Goal: Information Seeking & Learning: Learn about a topic

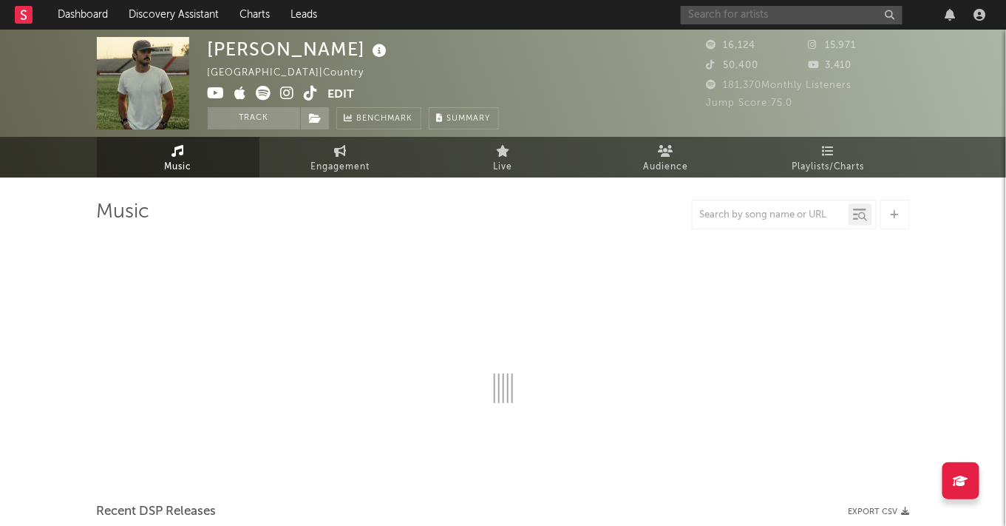
click at [761, 15] on input "text" at bounding box center [792, 15] width 222 height 18
type input "fade"
select select "6m"
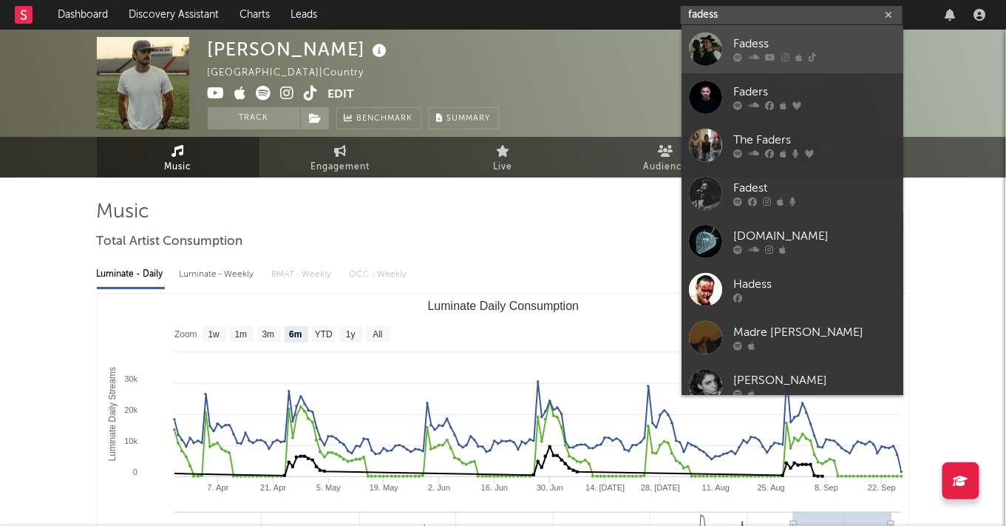
type input "fadess"
click at [821, 41] on div "Fadess" at bounding box center [814, 44] width 163 height 18
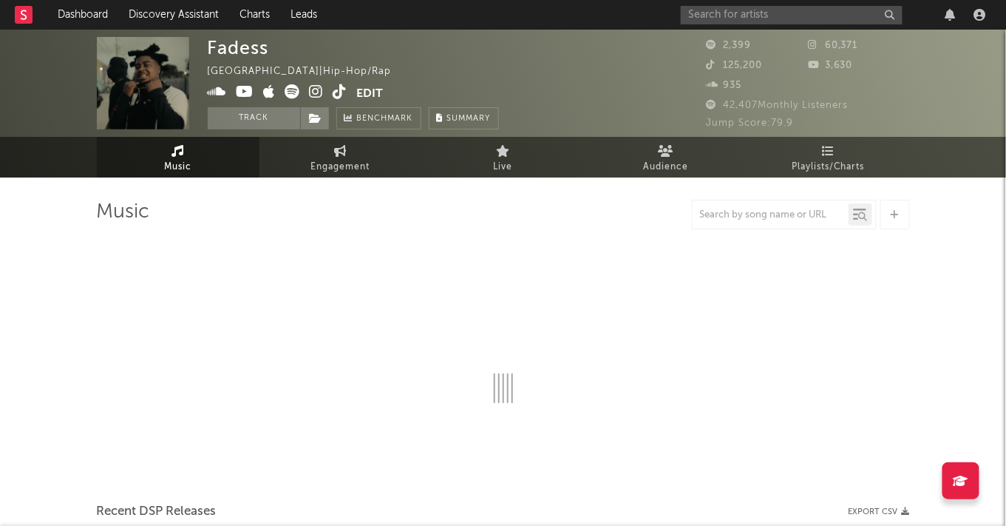
select select "6m"
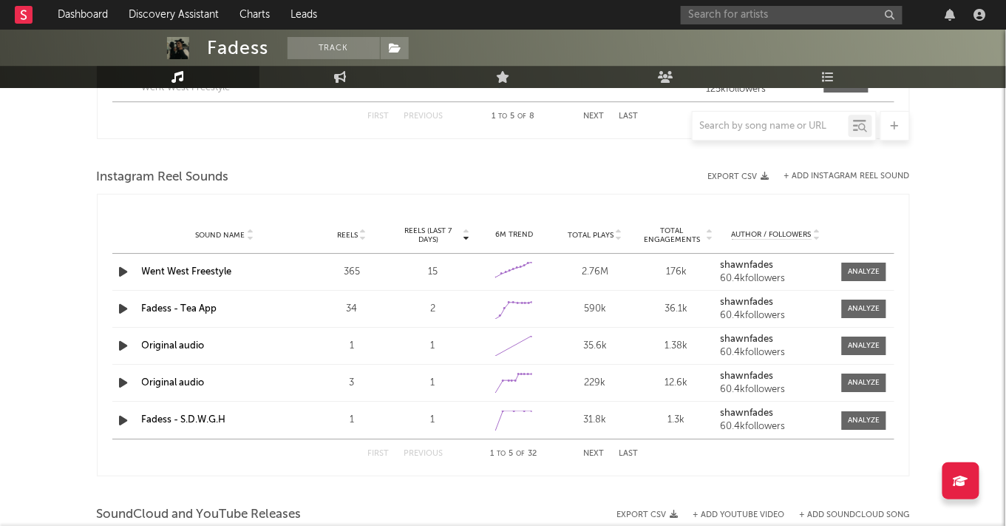
scroll to position [1290, 0]
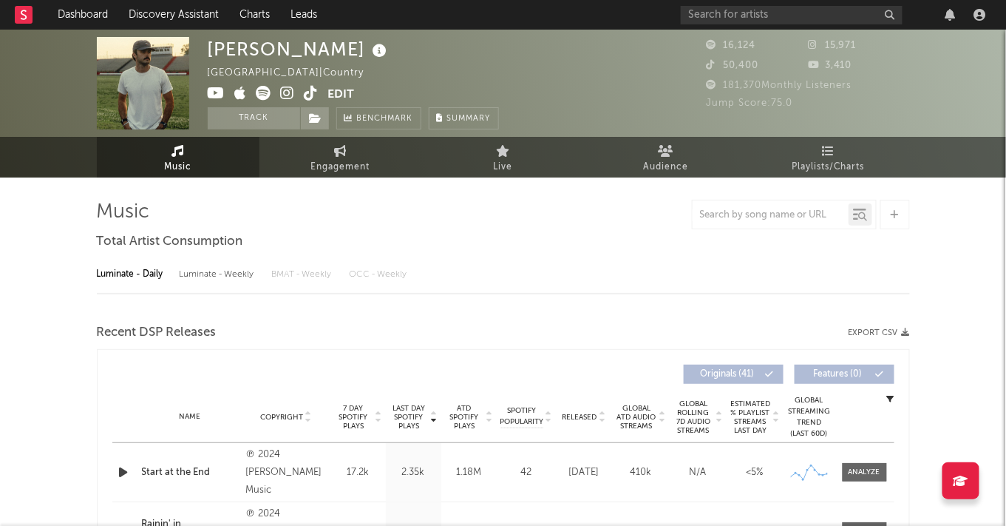
select select "6m"
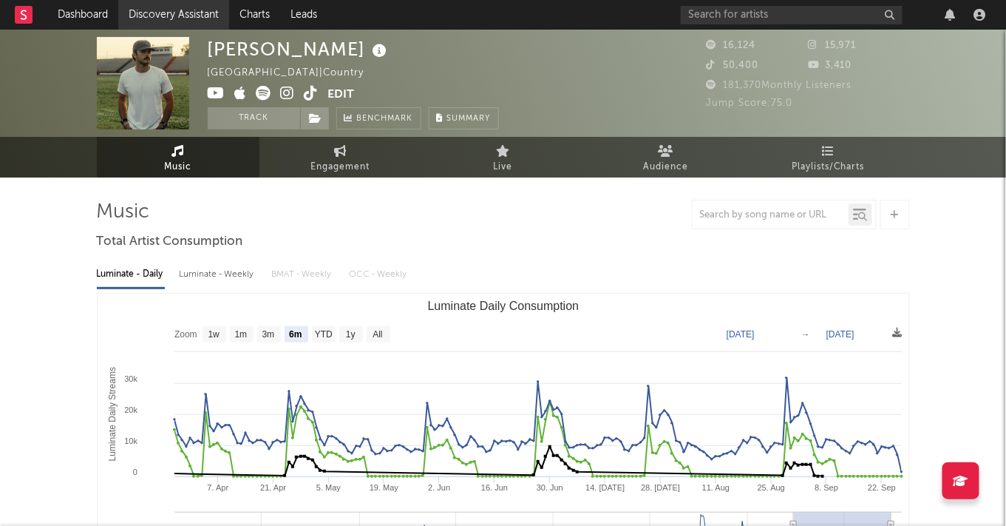
click at [146, 8] on link "Discovery Assistant" at bounding box center [173, 15] width 111 height 30
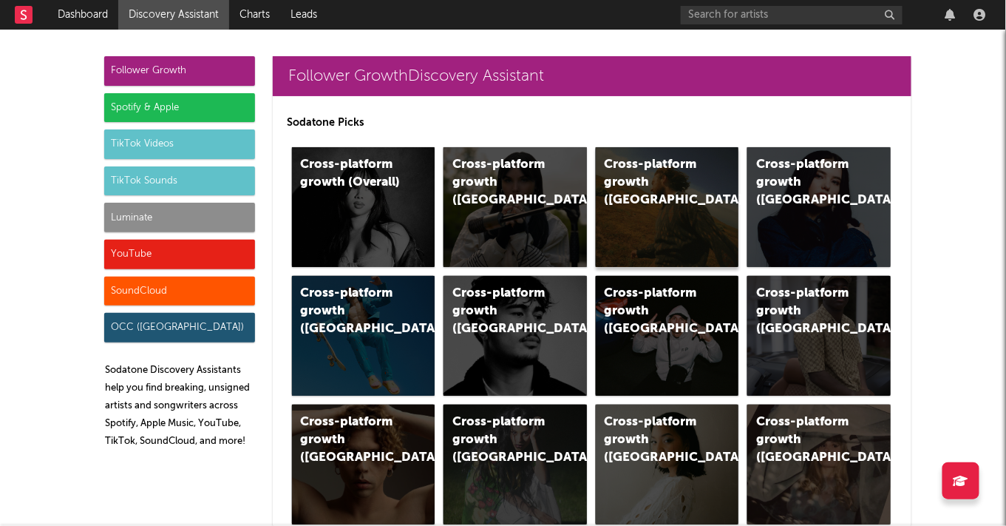
click at [647, 187] on div "Cross-platform growth (US)" at bounding box center [655, 182] width 101 height 53
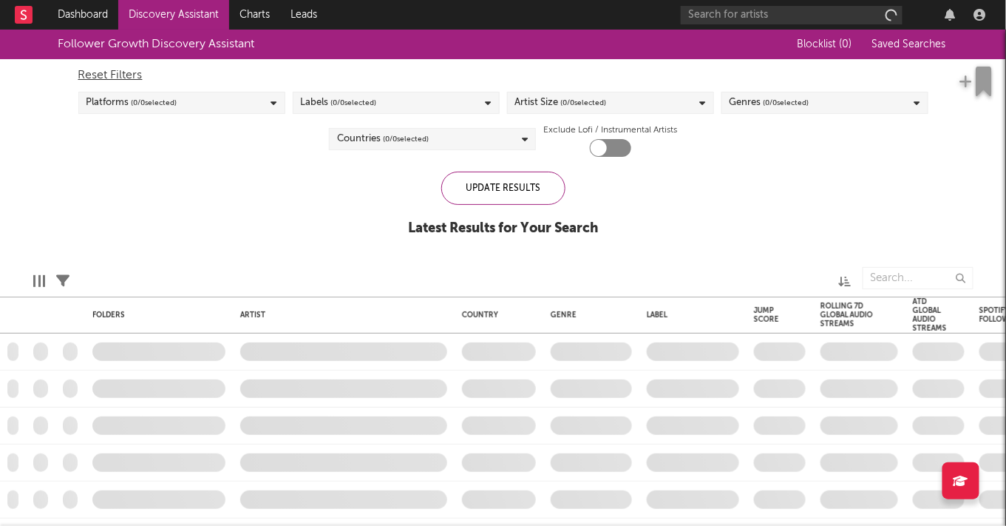
checkbox input "true"
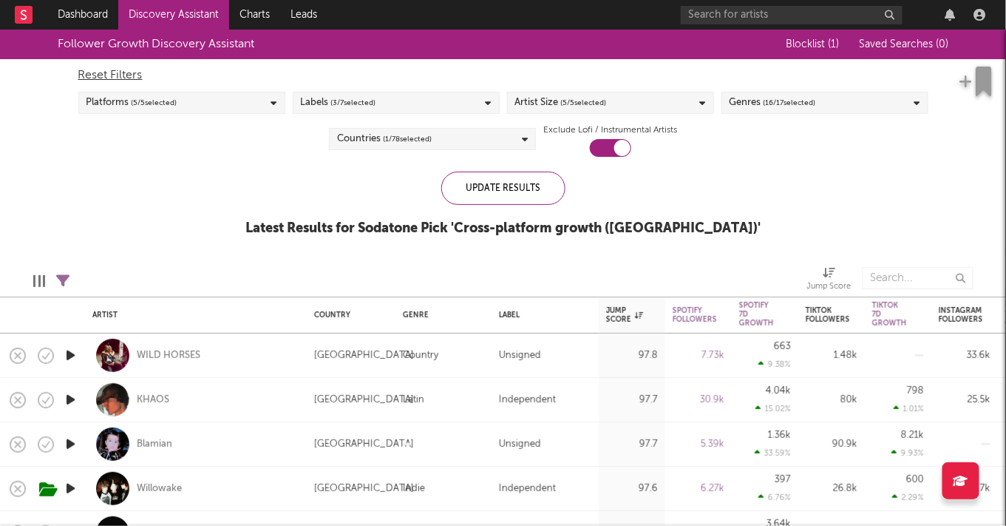
click at [597, 102] on span "( 5 / 5 selected)" at bounding box center [584, 103] width 46 height 18
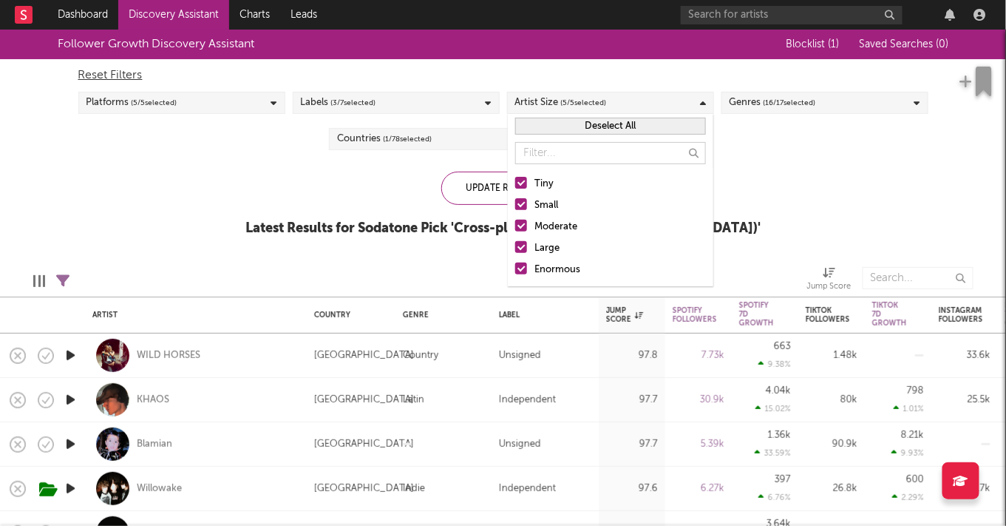
click at [464, 121] on div "Reset Filters Platforms ( 5 / 5 selected) Labels ( 3 / 7 selected) Artist Size …" at bounding box center [503, 108] width 865 height 98
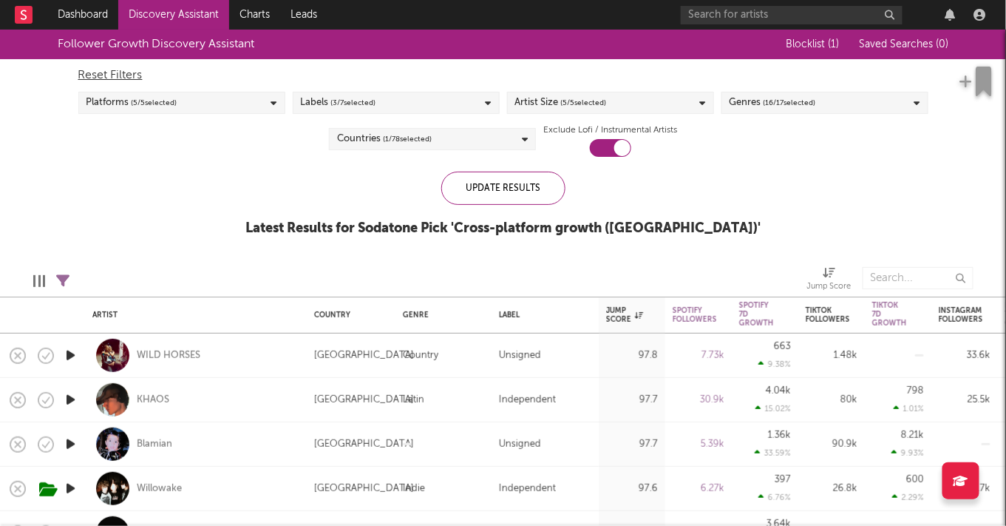
click at [464, 135] on div "Countries ( 1 / 78 selected)" at bounding box center [432, 139] width 207 height 22
click at [720, 218] on div "Follower Growth Discovery Assistant Blocklist ( 1 ) Saved Searches ( 0 ) Reset …" at bounding box center [503, 141] width 1006 height 223
click at [766, 107] on span "( 16 / 17 selected)" at bounding box center [790, 103] width 52 height 18
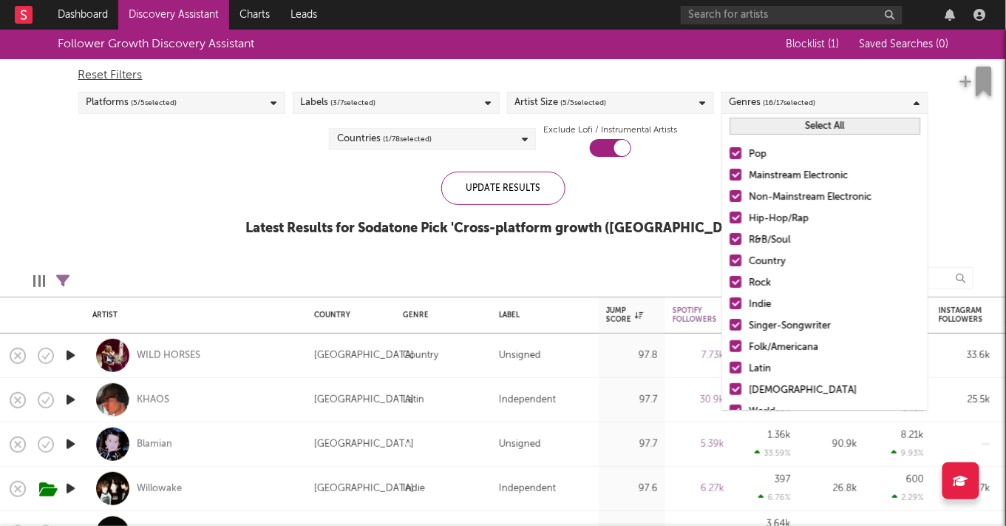
click at [770, 125] on button "Select All" at bounding box center [825, 126] width 191 height 17
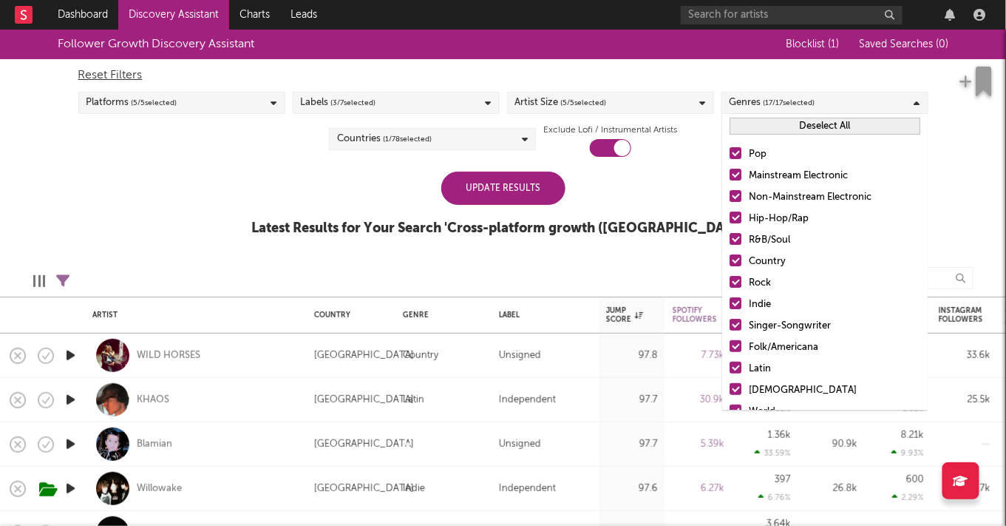
click at [770, 123] on button "Deselect All" at bounding box center [825, 126] width 191 height 17
click at [738, 147] on div at bounding box center [736, 153] width 12 height 12
click at [730, 147] on input "Pop" at bounding box center [730, 155] width 0 height 18
click at [733, 260] on div at bounding box center [736, 260] width 12 height 12
click at [730, 260] on input "Country" at bounding box center [730, 262] width 0 height 18
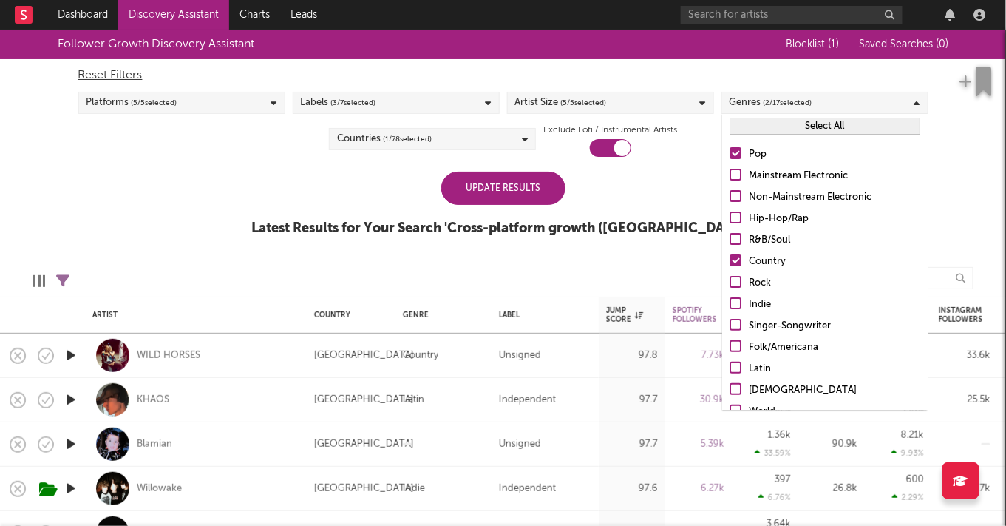
click at [734, 328] on div at bounding box center [736, 325] width 12 height 12
click at [730, 328] on input "Singer-Songwriter" at bounding box center [730, 326] width 0 height 18
click at [731, 343] on div at bounding box center [736, 346] width 12 height 12
click at [730, 343] on input "Folk/Americana" at bounding box center [730, 348] width 0 height 18
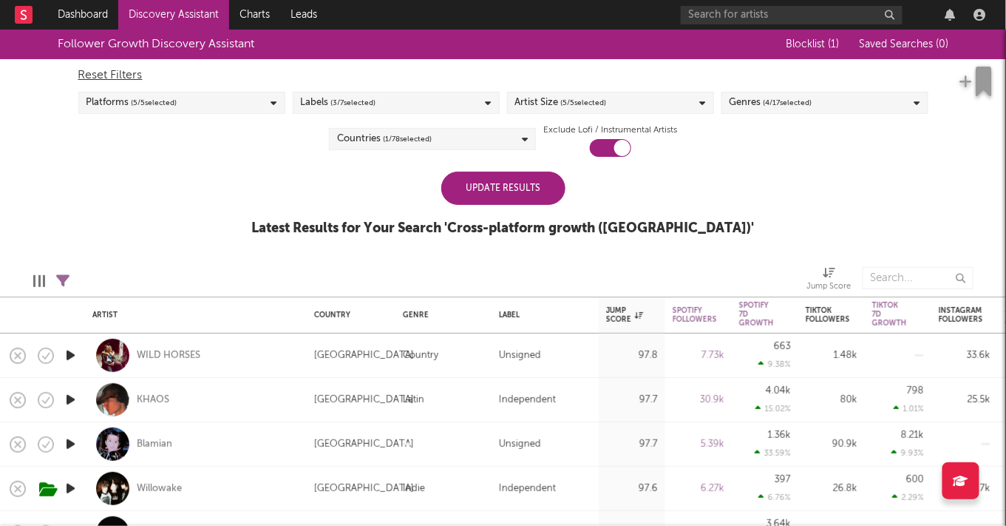
click at [674, 157] on div "Follower Growth Discovery Assistant Blocklist ( 1 ) Saved Searches ( 0 ) Reset …" at bounding box center [503, 141] width 1006 height 223
click at [542, 183] on div "Update Results" at bounding box center [503, 188] width 124 height 33
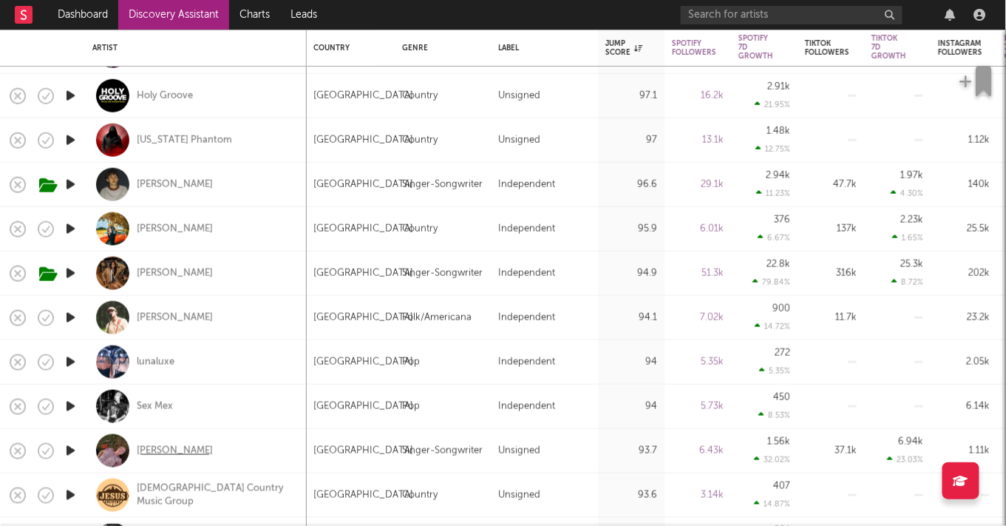
click at [180, 446] on div "Annabelle Dinda" at bounding box center [175, 450] width 76 height 13
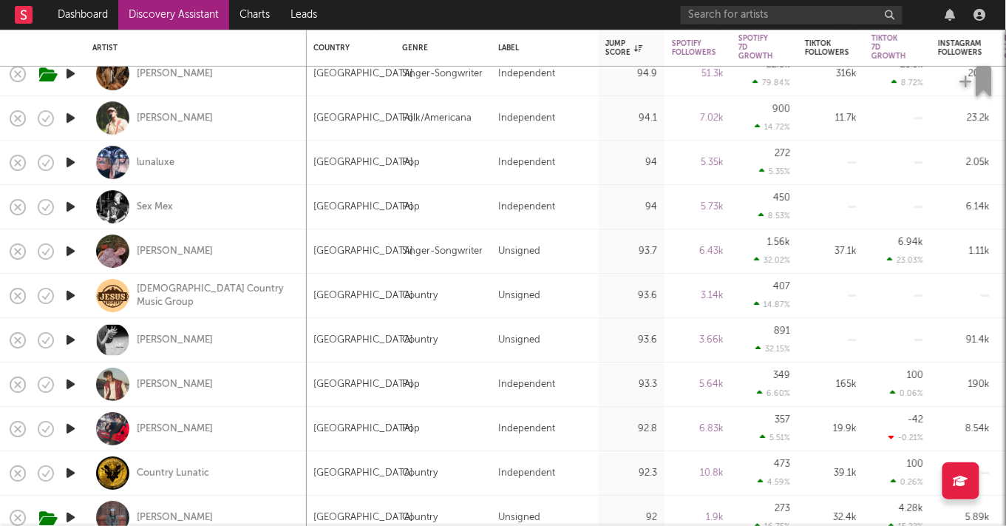
click at [186, 376] on div "Tanner Grigoli" at bounding box center [195, 384] width 207 height 44
select select "1w"
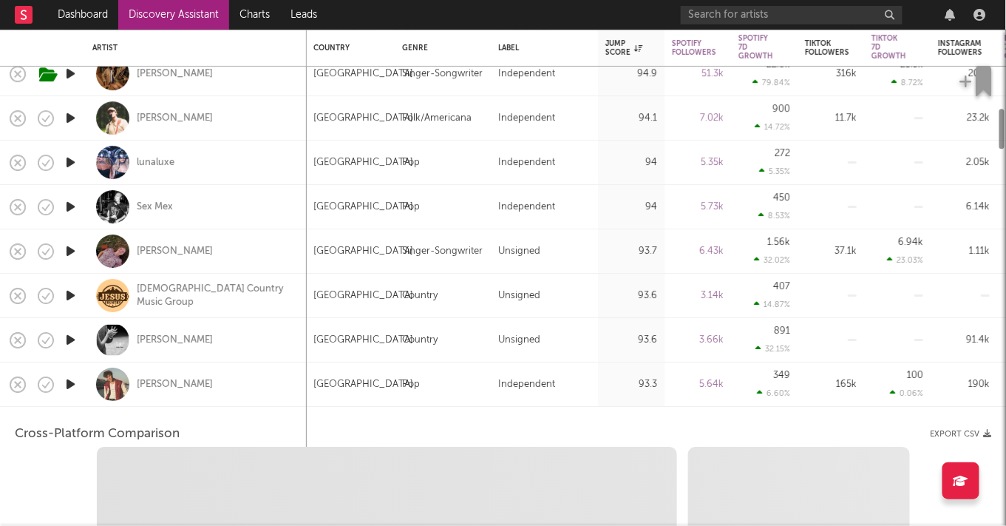
select select "1w"
click at [186, 382] on div "Tanner Grigoli" at bounding box center [175, 384] width 76 height 13
select select "1m"
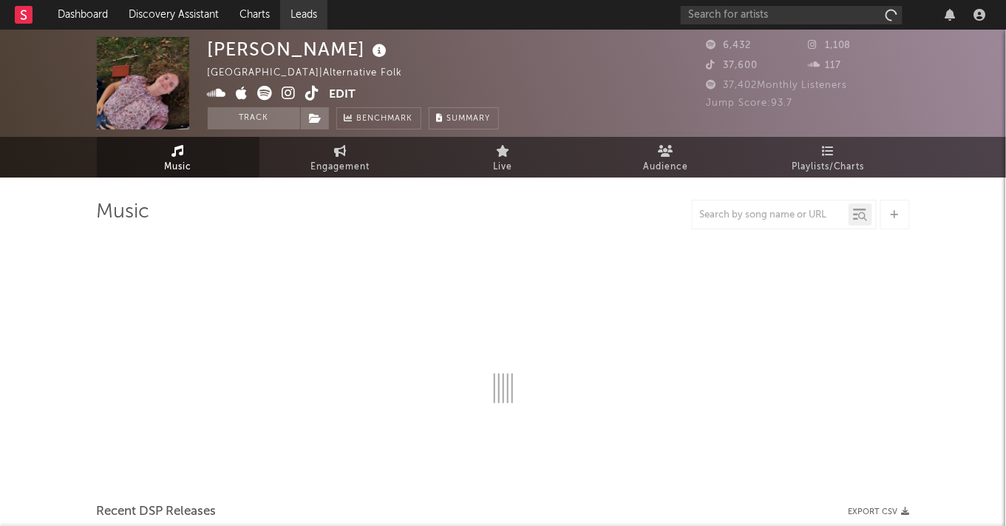
select select "1w"
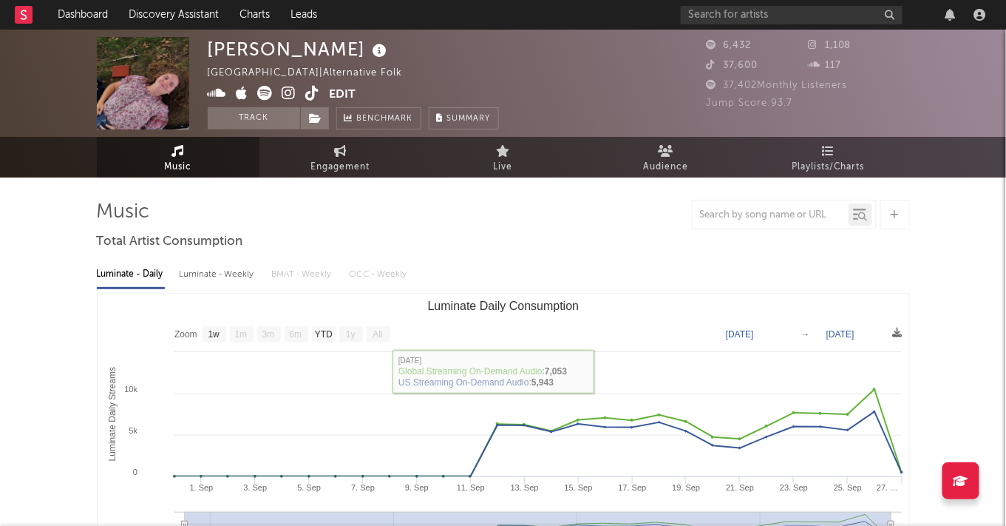
click at [294, 88] on icon at bounding box center [289, 93] width 14 height 15
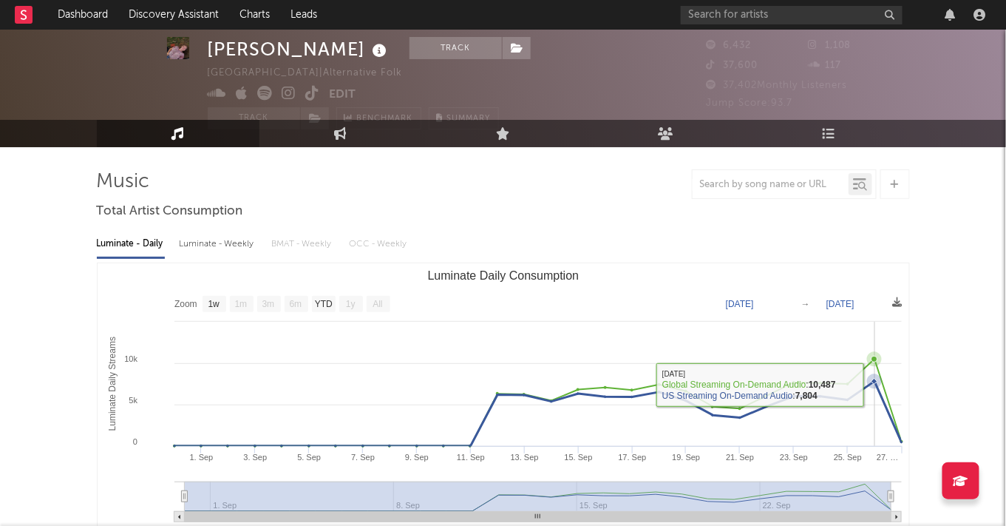
scroll to position [32, 0]
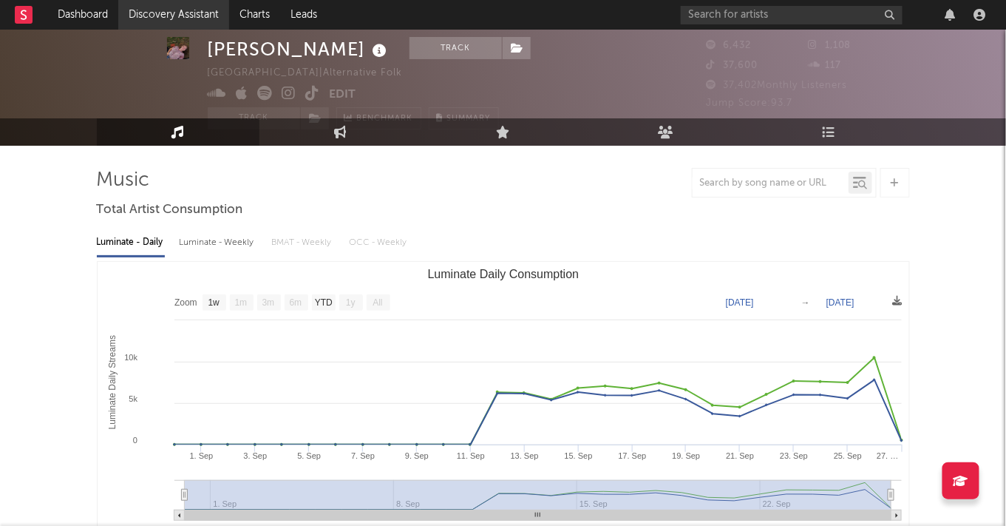
click at [140, 25] on link "Discovery Assistant" at bounding box center [173, 15] width 111 height 30
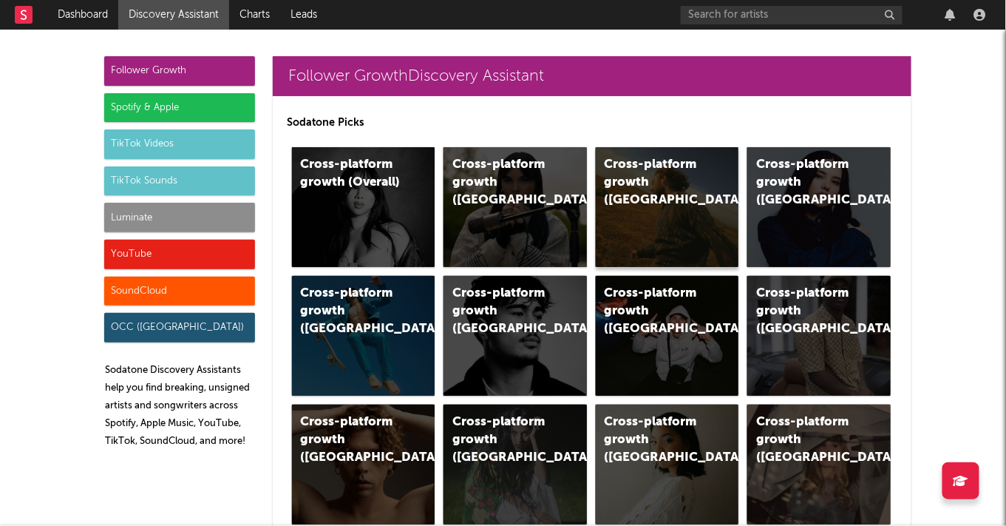
click at [651, 201] on div "Cross-platform growth (US)" at bounding box center [667, 207] width 143 height 120
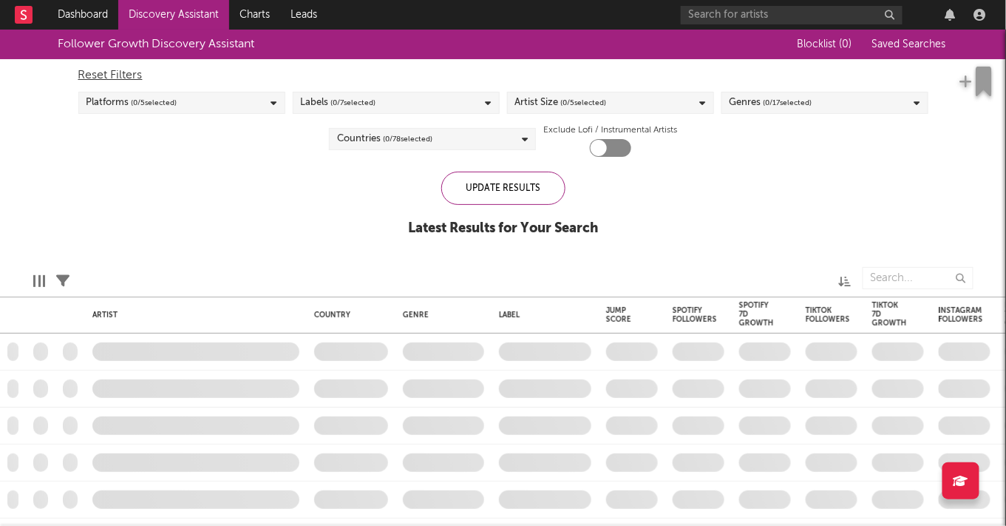
checkbox input "true"
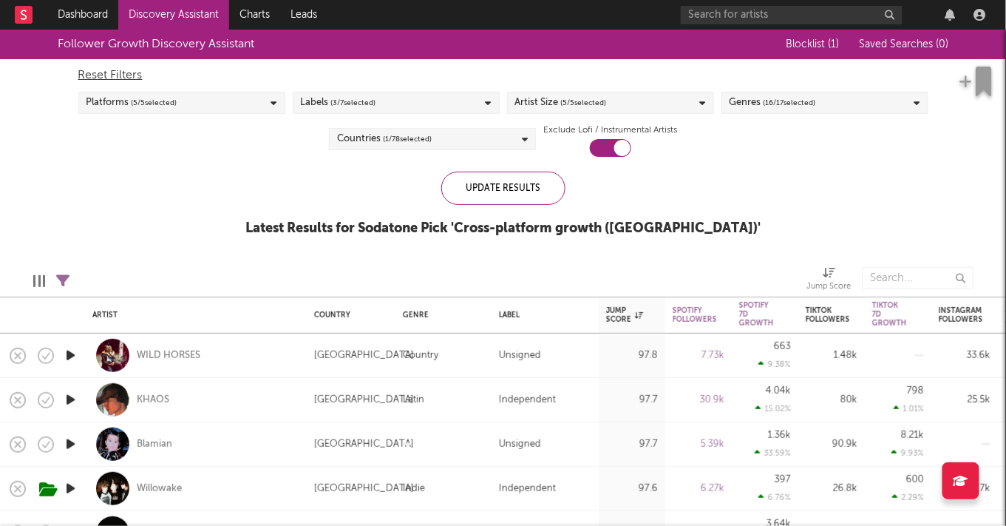
click at [765, 116] on div "Reset Filters Platforms ( 5 / 5 selected) Labels ( 3 / 7 selected) Artist Size …" at bounding box center [503, 108] width 865 height 98
click at [760, 104] on div "Genres ( 16 / 17 selected)" at bounding box center [773, 103] width 87 height 18
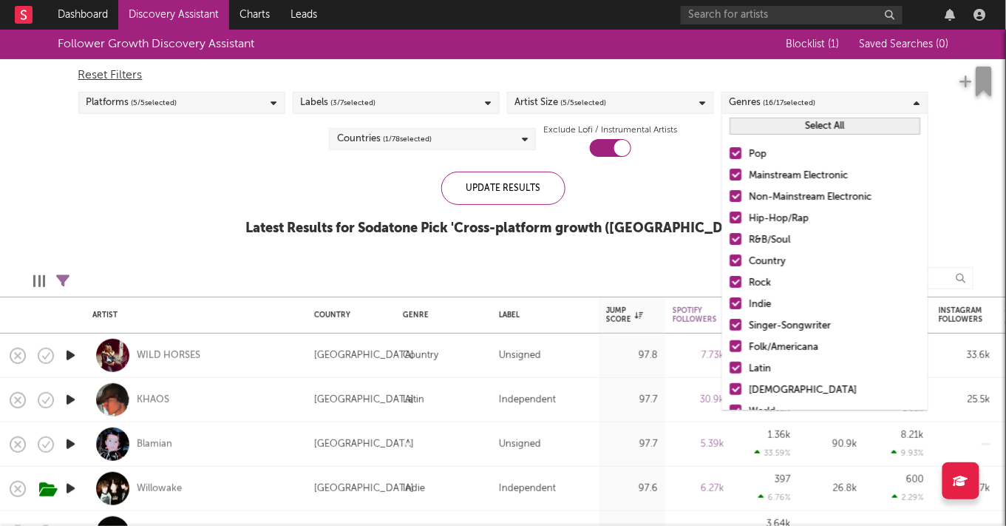
click at [756, 132] on button "Select All" at bounding box center [825, 126] width 191 height 17
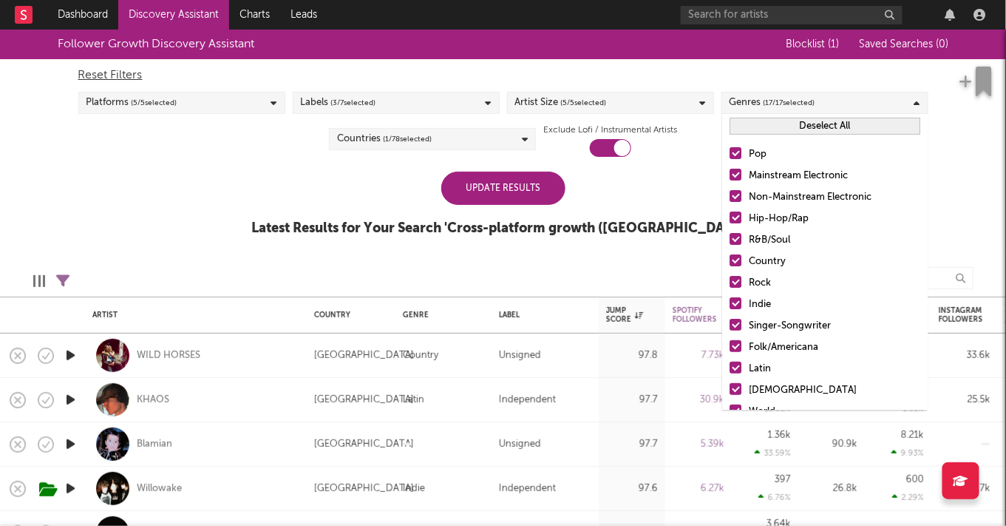
click at [756, 132] on button "Deselect All" at bounding box center [825, 126] width 191 height 17
click at [739, 151] on div at bounding box center [736, 153] width 12 height 12
click at [730, 151] on input "Pop" at bounding box center [730, 155] width 0 height 18
click at [738, 258] on div at bounding box center [736, 260] width 12 height 12
click at [730, 258] on input "Country" at bounding box center [730, 262] width 0 height 18
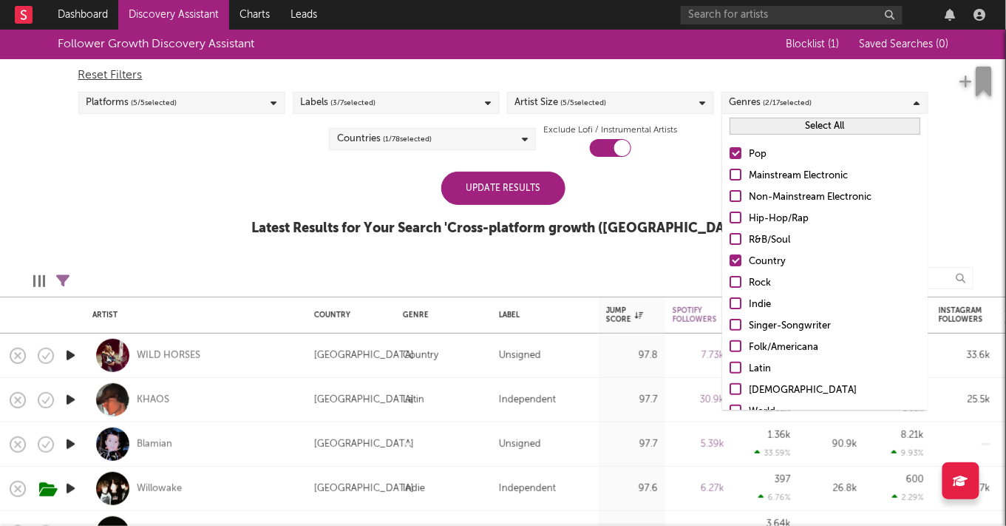
click at [738, 324] on div at bounding box center [736, 325] width 12 height 12
click at [730, 324] on input "Singer-Songwriter" at bounding box center [730, 326] width 0 height 18
click at [737, 308] on div at bounding box center [736, 303] width 12 height 12
click at [730, 308] on input "Indie" at bounding box center [730, 305] width 0 height 18
click at [736, 350] on div at bounding box center [736, 346] width 12 height 12
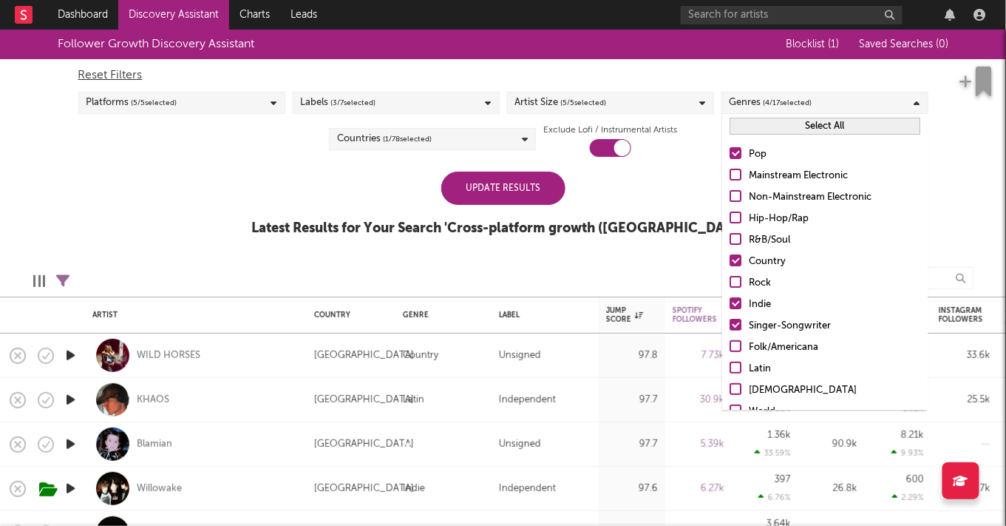
click at [730, 350] on input "Folk/Americana" at bounding box center [730, 348] width 0 height 18
click at [736, 350] on div at bounding box center [736, 346] width 12 height 12
click at [730, 350] on input "Folk/Americana" at bounding box center [730, 348] width 0 height 18
click at [736, 350] on div at bounding box center [736, 346] width 12 height 12
click at [730, 350] on input "Folk/Americana" at bounding box center [730, 348] width 0 height 18
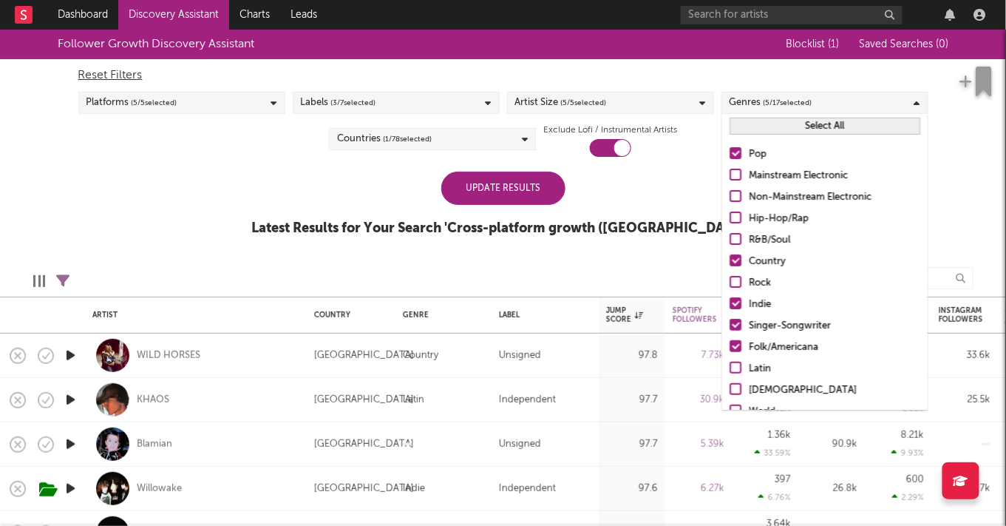
click at [559, 182] on div "Update Results" at bounding box center [503, 188] width 124 height 33
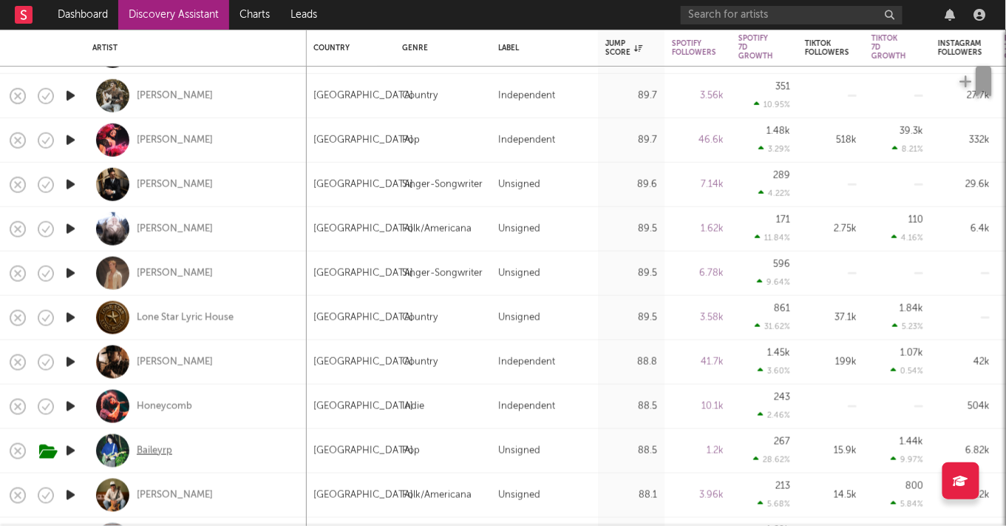
click at [151, 452] on div "Baileyrp" at bounding box center [154, 450] width 35 height 13
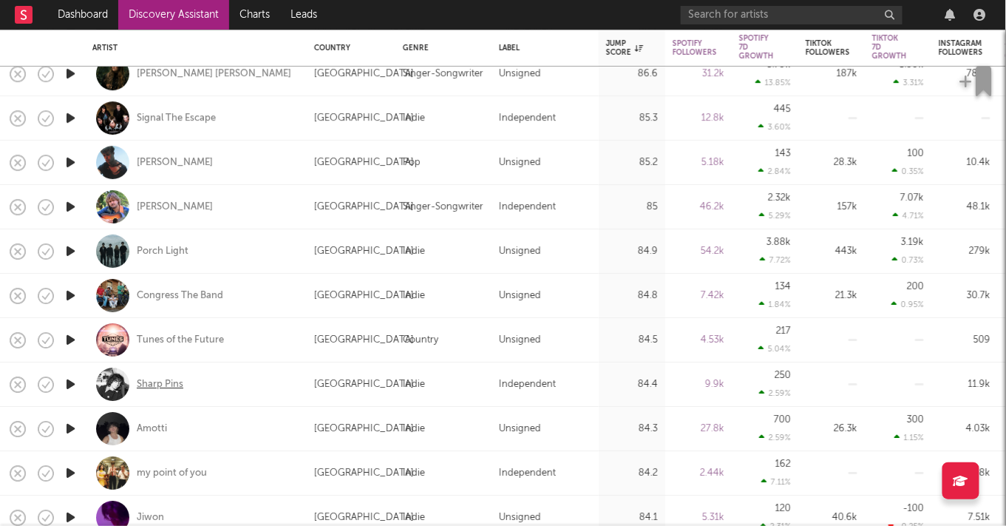
click at [157, 385] on div "Sharp Pins" at bounding box center [160, 384] width 47 height 13
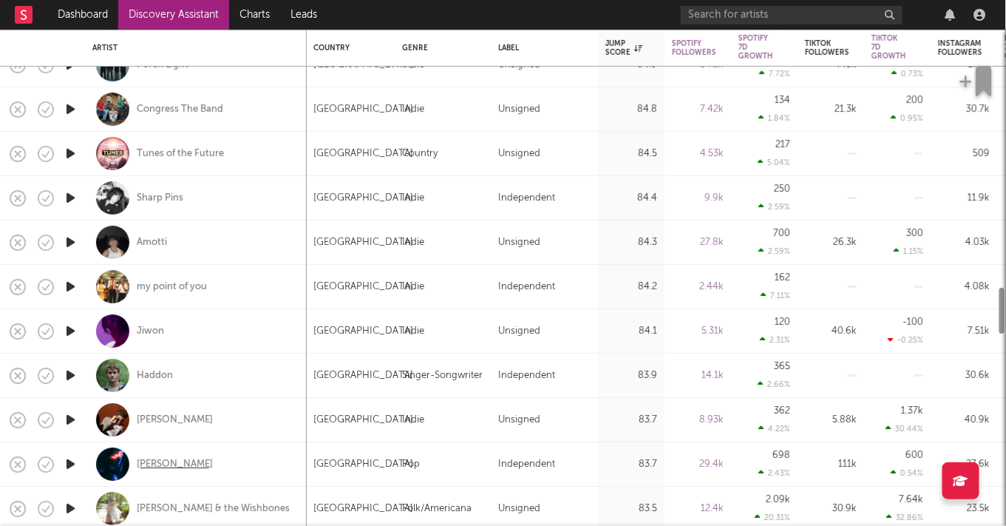
click at [171, 458] on div "Ella Boh" at bounding box center [175, 464] width 76 height 13
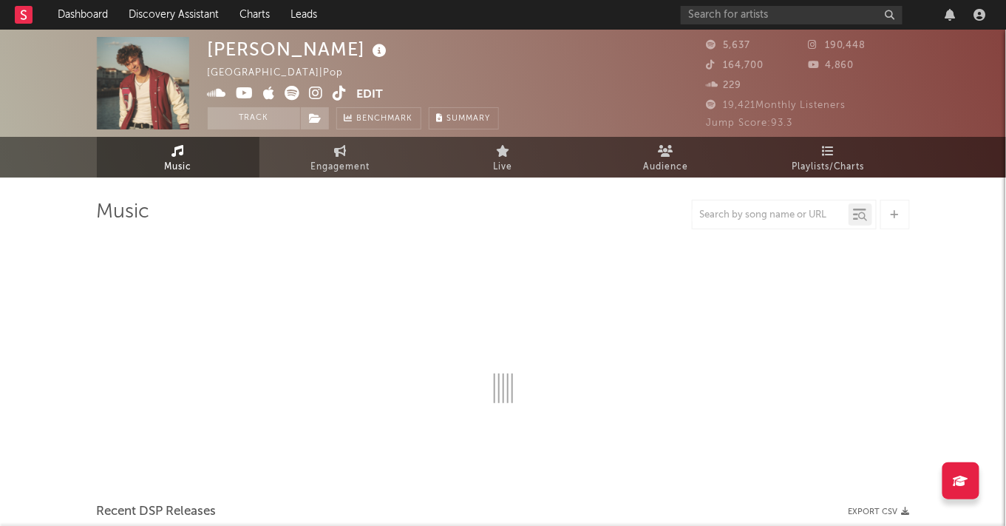
select select "1w"
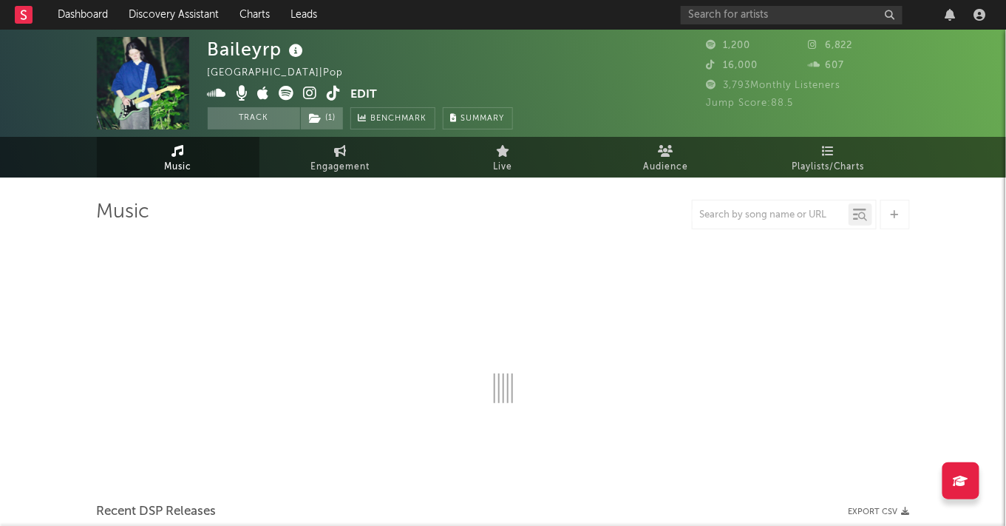
select select "1w"
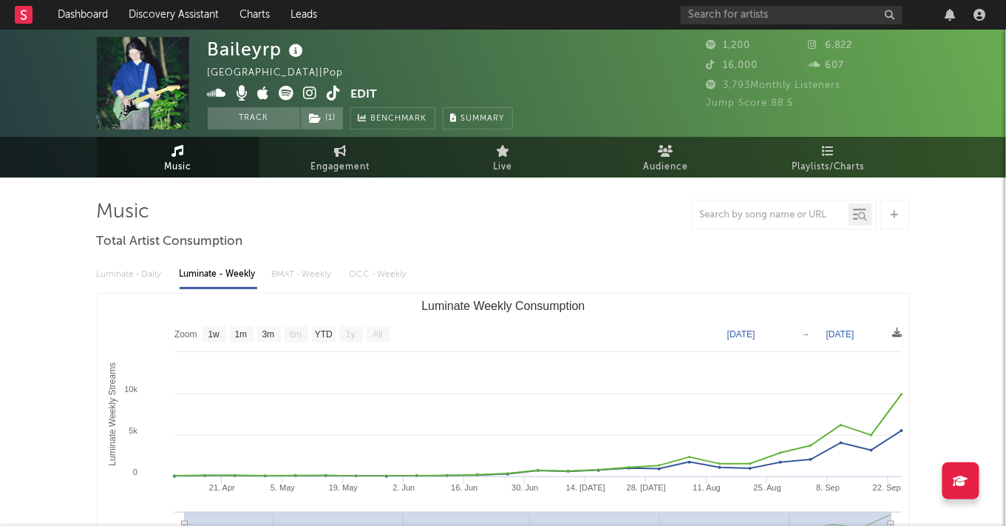
click at [334, 88] on icon at bounding box center [335, 93] width 14 height 15
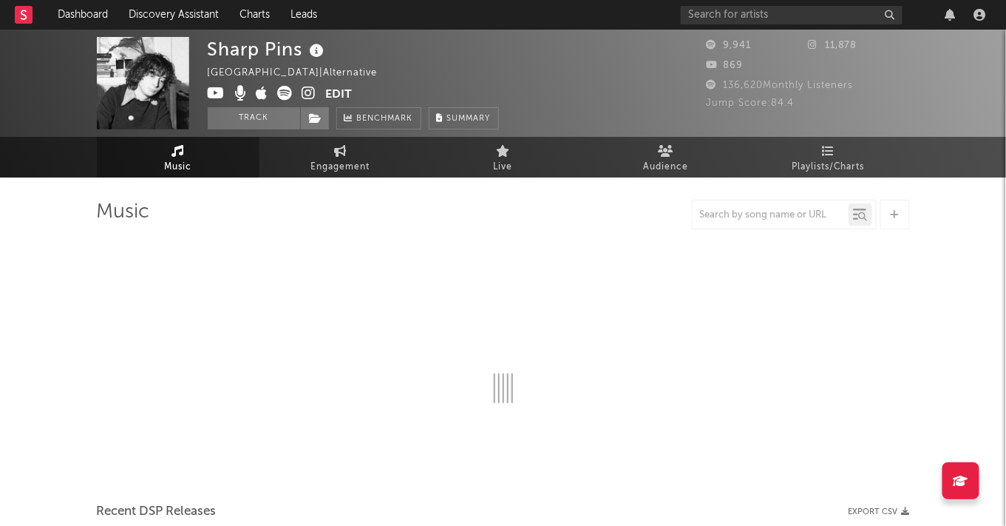
select select "6m"
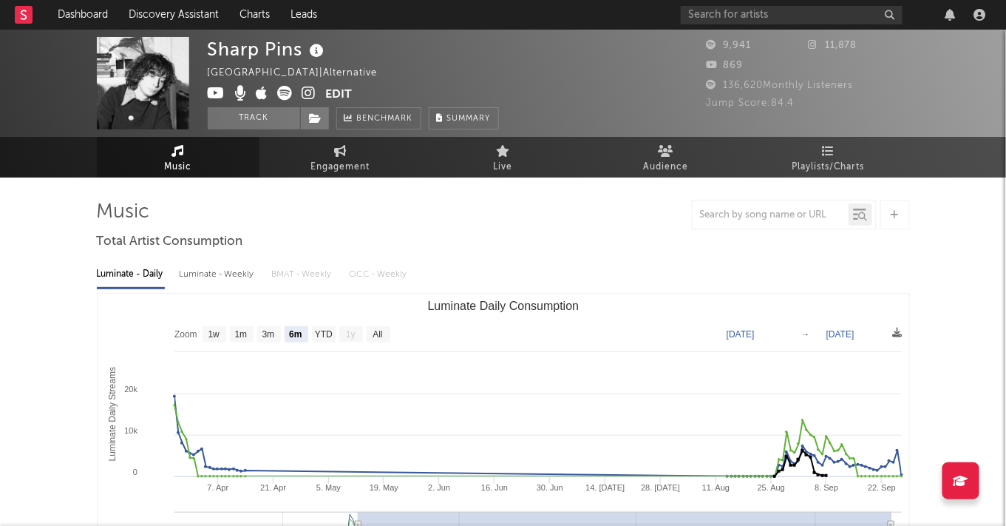
click at [300, 95] on span at bounding box center [267, 95] width 118 height 18
click at [305, 95] on icon at bounding box center [309, 93] width 14 height 15
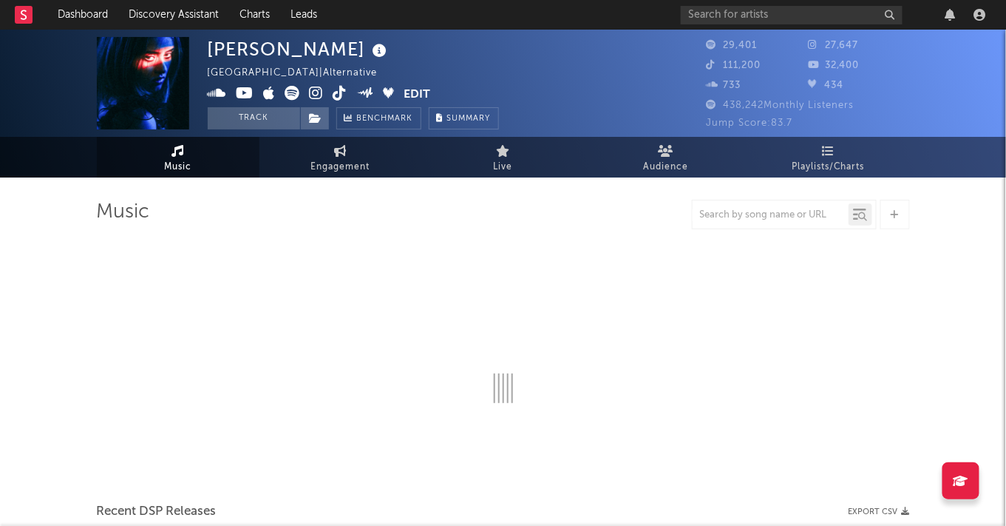
click at [311, 92] on icon at bounding box center [317, 93] width 14 height 15
select select "6m"
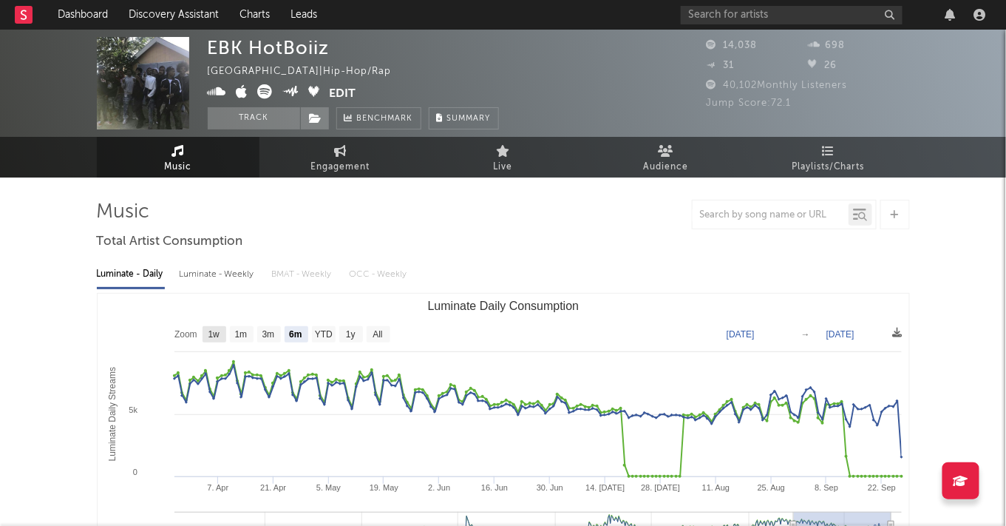
click at [217, 336] on text "1w" at bounding box center [214, 335] width 12 height 10
select select "1w"
type input "[DATE]"
